Goal: Find specific page/section: Find specific page/section

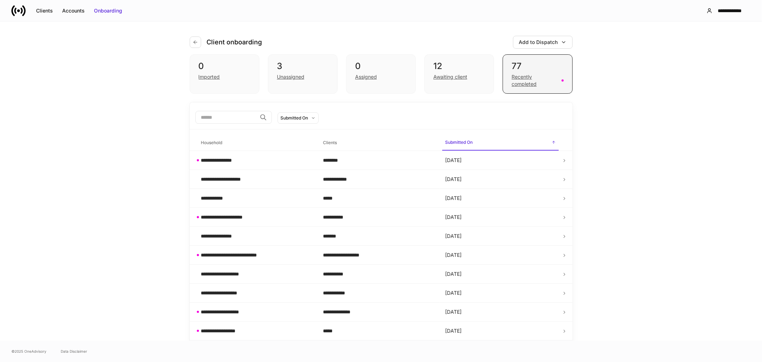
click at [535, 75] on div "Recently completed" at bounding box center [534, 80] width 45 height 14
click at [536, 77] on div "Recently completed" at bounding box center [534, 80] width 45 height 14
click at [242, 158] on div "**********" at bounding box center [234, 159] width 67 height 7
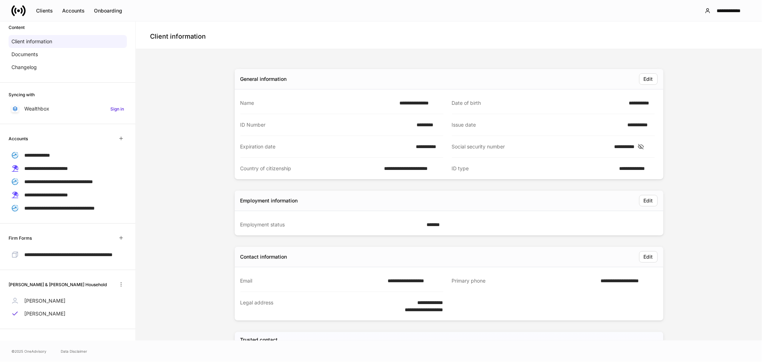
scroll to position [59, 0]
click at [51, 299] on p "[PERSON_NAME]" at bounding box center [44, 300] width 41 height 7
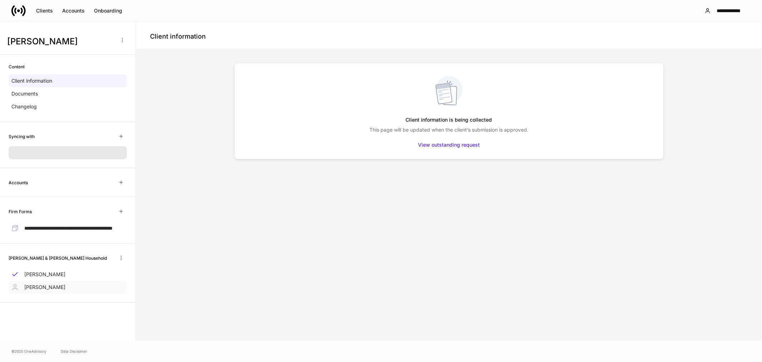
click at [59, 290] on p "[PERSON_NAME]" at bounding box center [44, 286] width 41 height 7
